Goal: Task Accomplishment & Management: Manage account settings

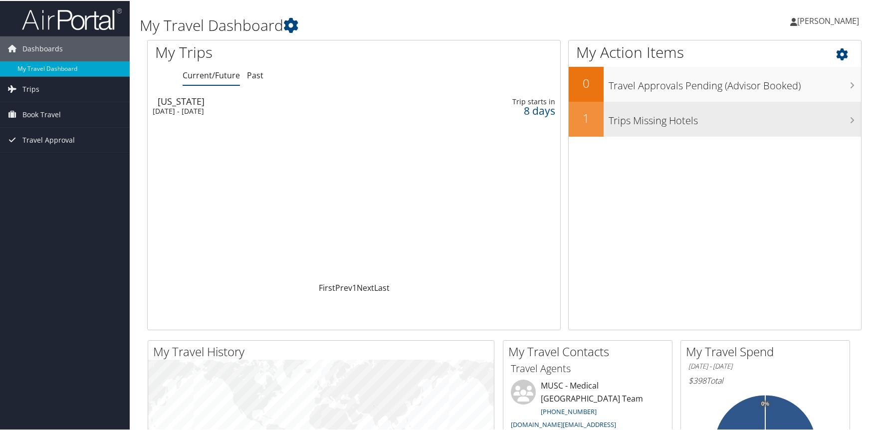
click at [649, 123] on h3 "Trips Missing Hotels" at bounding box center [735, 117] width 253 height 19
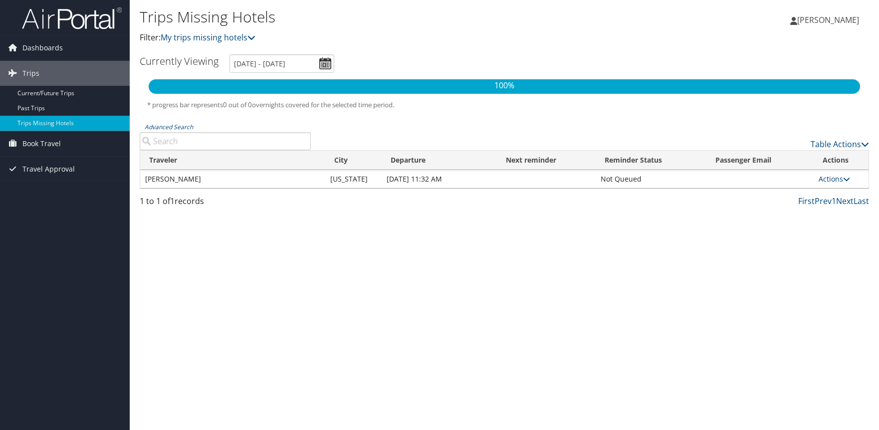
click at [836, 177] on link "Actions" at bounding box center [834, 178] width 31 height 9
click at [752, 179] on td at bounding box center [761, 179] width 108 height 18
click at [50, 165] on span "Travel Approval" at bounding box center [48, 169] width 52 height 25
click at [41, 202] on link "Approved Trips" at bounding box center [65, 204] width 130 height 15
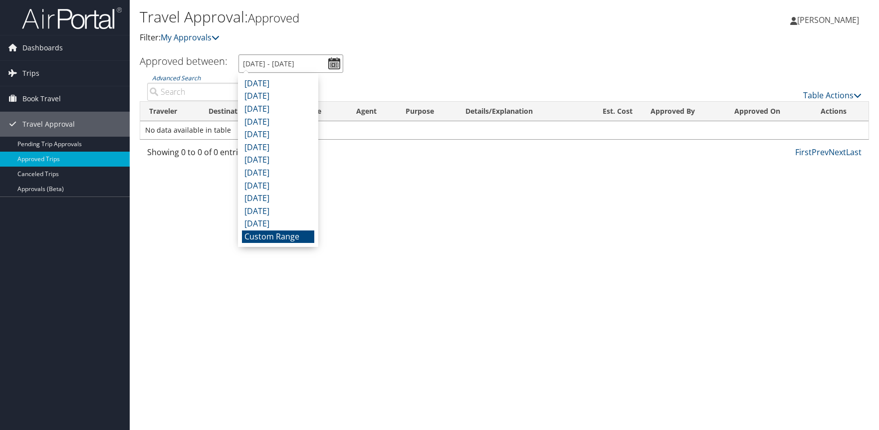
click at [337, 61] on input "8/30/2025 - 9/30/2025" at bounding box center [291, 63] width 105 height 18
click at [319, 60] on input "8/30/2025 - 9/30/2025" at bounding box center [291, 63] width 105 height 18
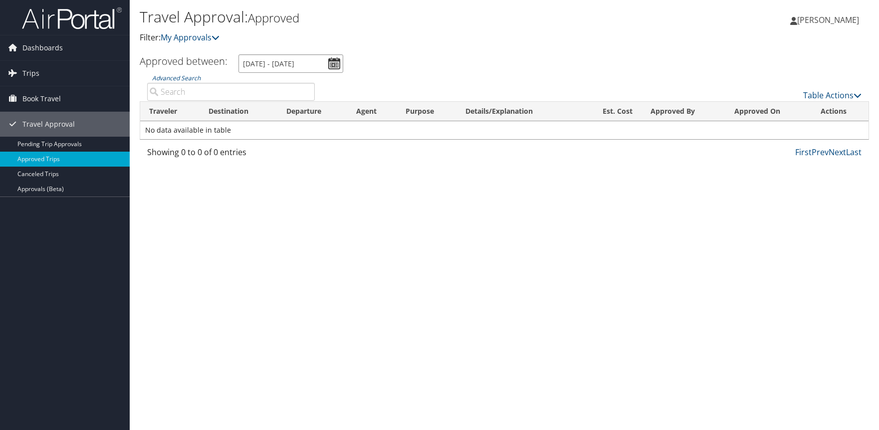
click at [247, 60] on input "8/30/2025 - 9/30/2025" at bounding box center [291, 63] width 105 height 18
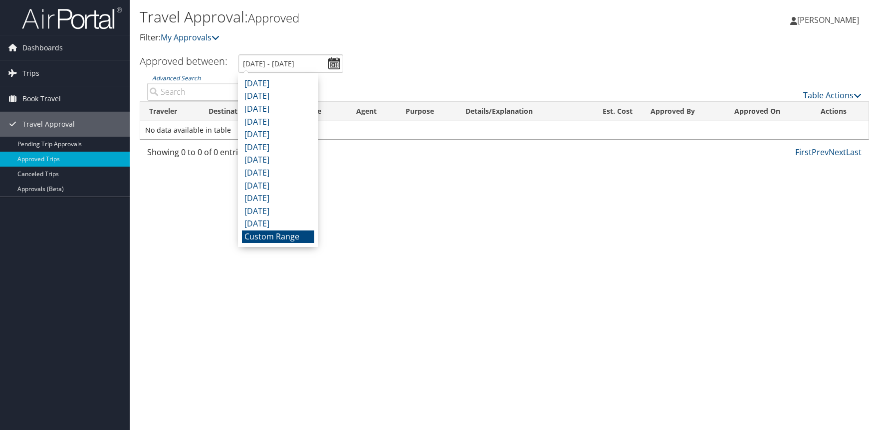
click at [279, 234] on li "Custom Range" at bounding box center [278, 237] width 72 height 13
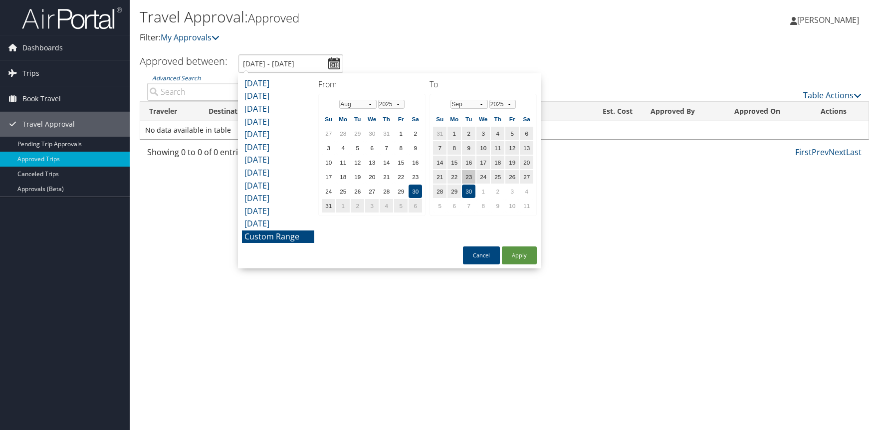
click at [469, 172] on td "23" at bounding box center [468, 176] width 13 height 13
click at [531, 203] on td "11" at bounding box center [526, 205] width 13 height 13
click at [416, 187] on td "30" at bounding box center [415, 191] width 13 height 13
click at [524, 254] on button "Apply" at bounding box center [519, 256] width 35 height 18
type input "8/30/2025 - 10/11/2025"
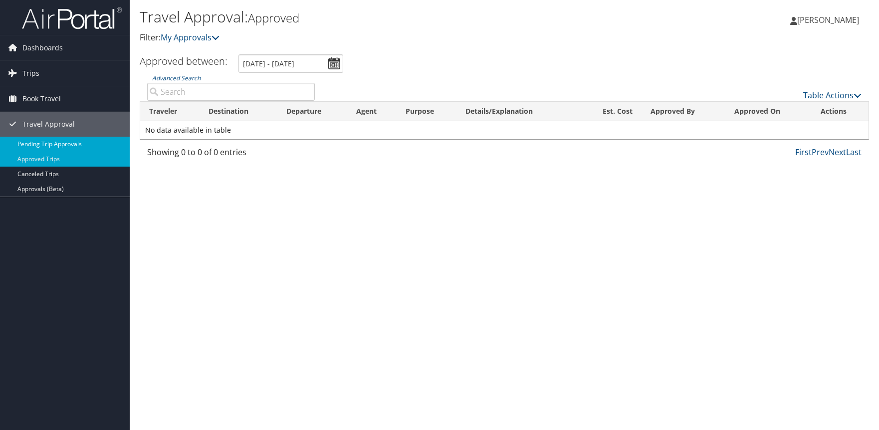
click at [75, 139] on link "Pending Trip Approvals" at bounding box center [65, 144] width 130 height 15
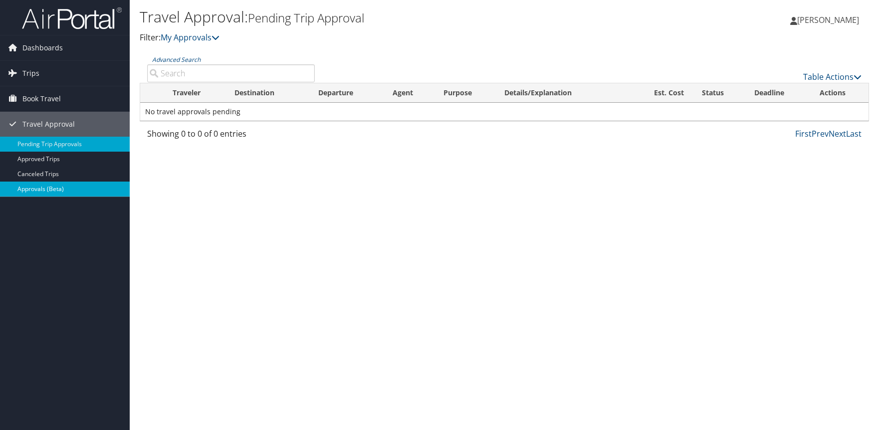
click at [42, 188] on link "Approvals (Beta)" at bounding box center [65, 189] width 130 height 15
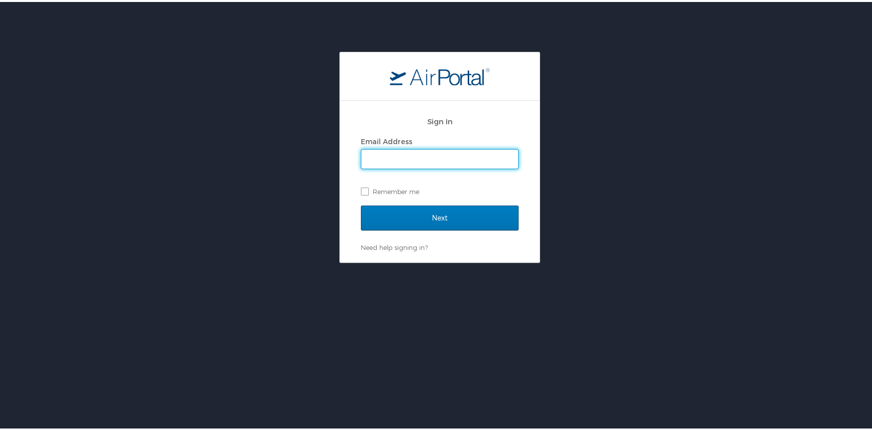
click at [388, 163] on input "Email Address" at bounding box center [439, 157] width 157 height 19
type input "[EMAIL_ADDRESS][DOMAIN_NAME]"
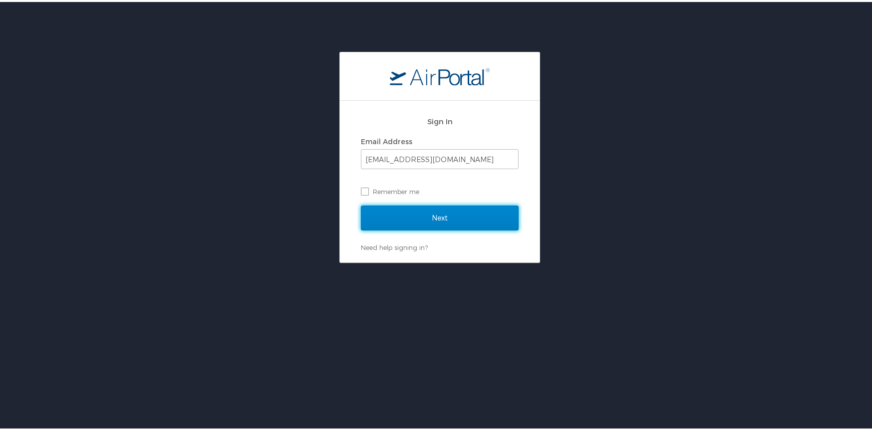
click at [416, 219] on input "Next" at bounding box center [440, 216] width 158 height 25
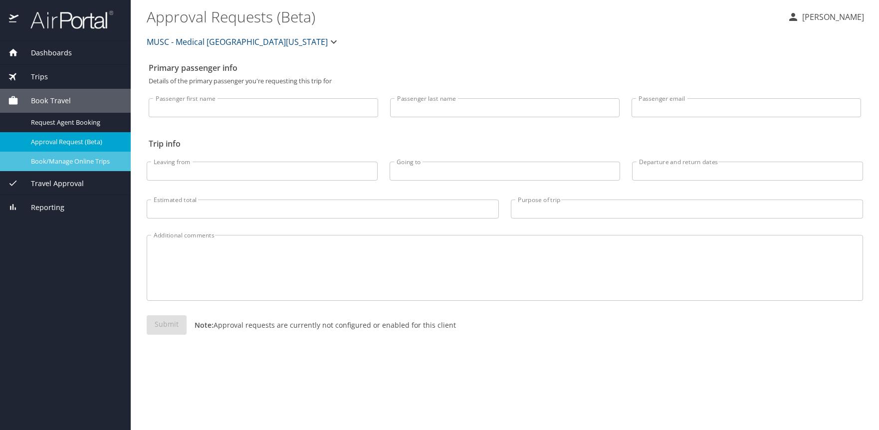
click at [61, 163] on span "Book/Manage Online Trips" at bounding box center [75, 161] width 88 height 9
